Goal: Navigation & Orientation: Find specific page/section

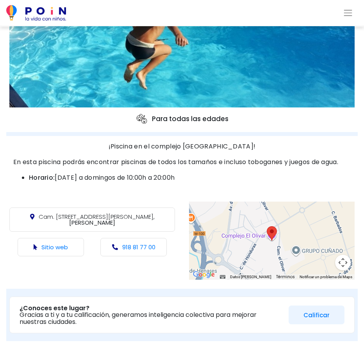
scroll to position [160, 0]
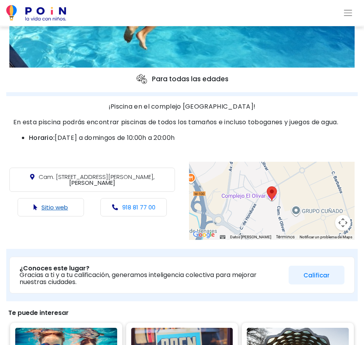
click at [64, 206] on link "Sitio web" at bounding box center [54, 207] width 27 height 8
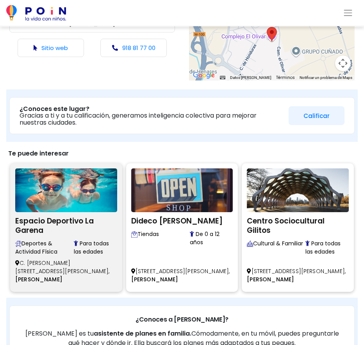
click at [61, 188] on img at bounding box center [66, 191] width 102 height 44
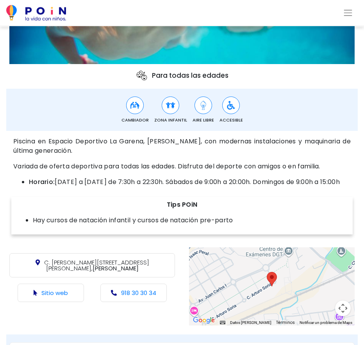
scroll to position [199, 0]
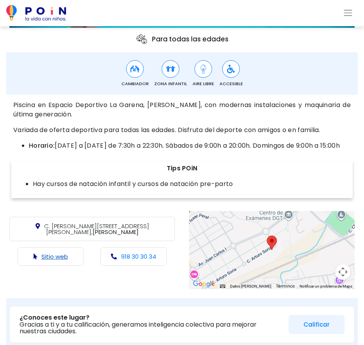
click at [51, 257] on link "Sitio web" at bounding box center [54, 257] width 27 height 8
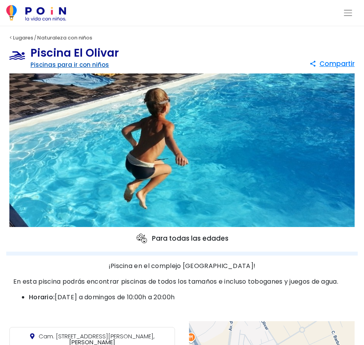
click at [81, 64] on link "Piscinas para ir con niños" at bounding box center [69, 65] width 79 height 8
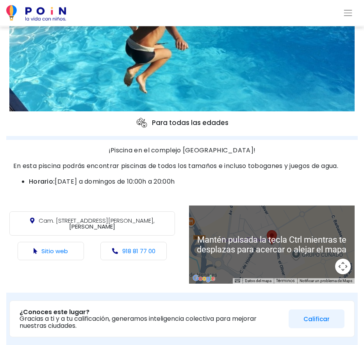
scroll to position [160, 0]
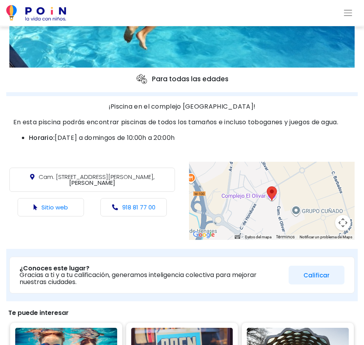
click at [267, 186] on area at bounding box center [267, 186] width 0 height 0
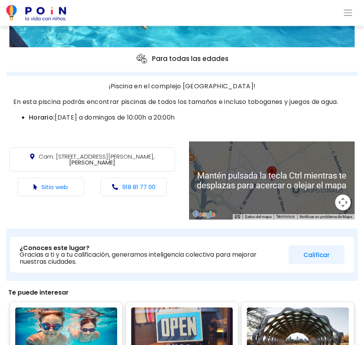
scroll to position [199, 0]
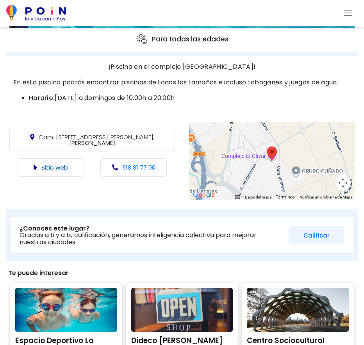
click at [51, 168] on link "Sitio web" at bounding box center [54, 167] width 27 height 8
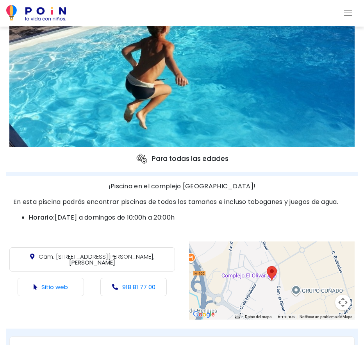
scroll to position [0, 0]
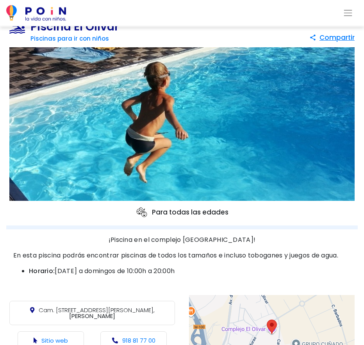
scroll to position [80, 0]
